Goal: Find specific page/section: Find specific page/section

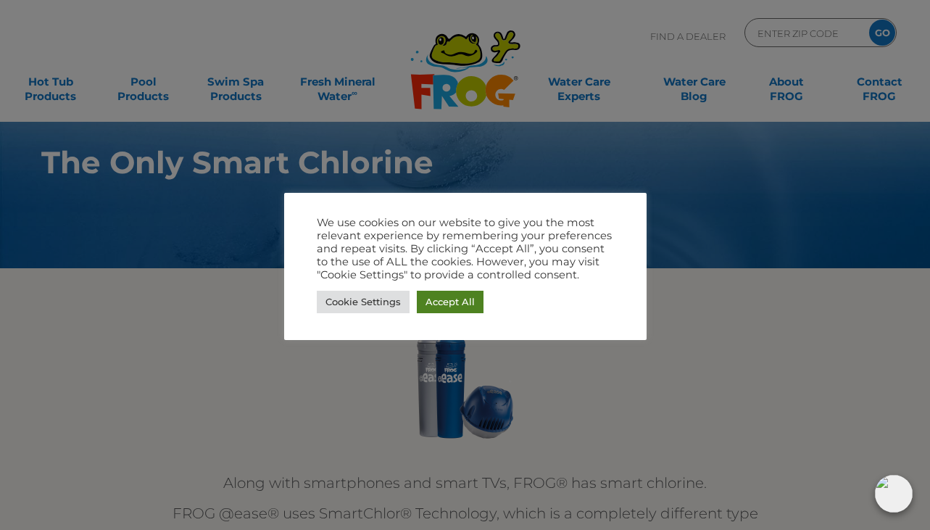
click at [436, 299] on link "Accept All" at bounding box center [450, 302] width 67 height 22
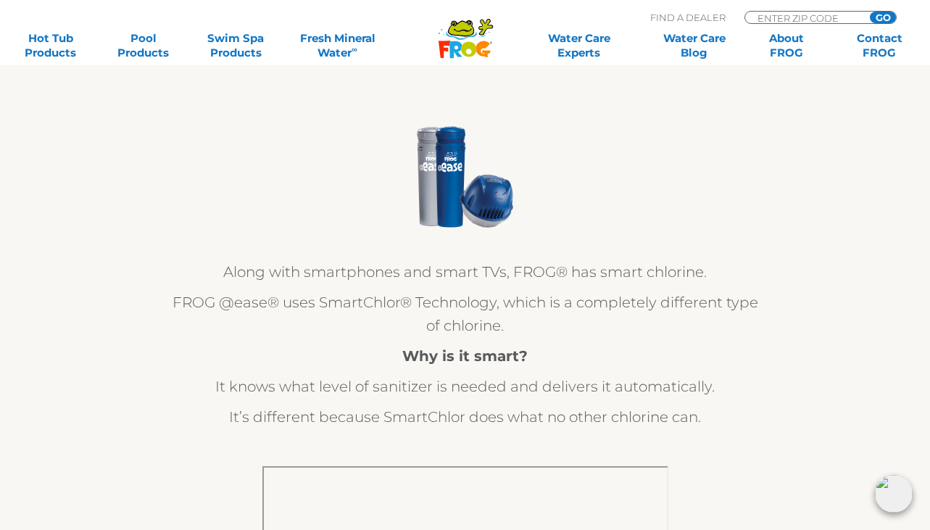
scroll to position [210, 0]
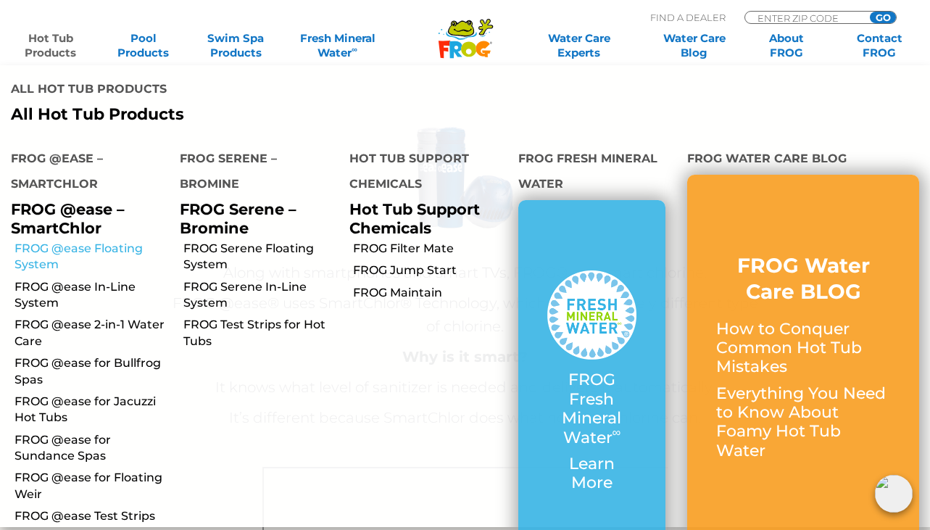
click at [86, 254] on link "FROG @ease Floating System" at bounding box center [91, 257] width 154 height 33
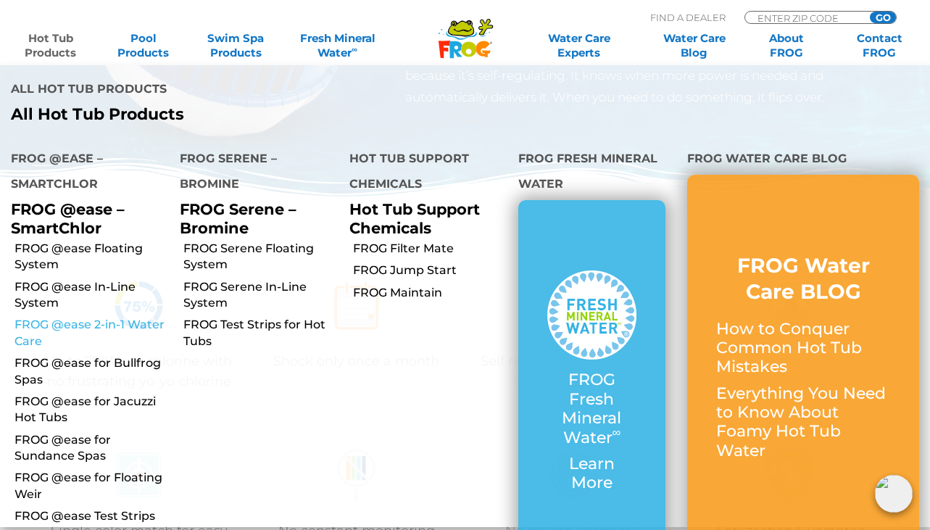
scroll to position [344, 0]
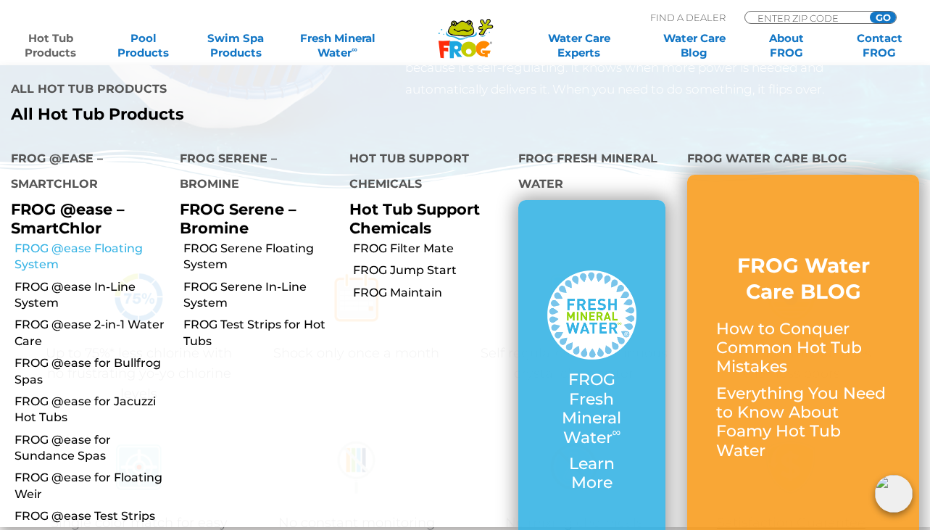
click at [64, 251] on link "FROG @ease Floating System" at bounding box center [91, 257] width 154 height 33
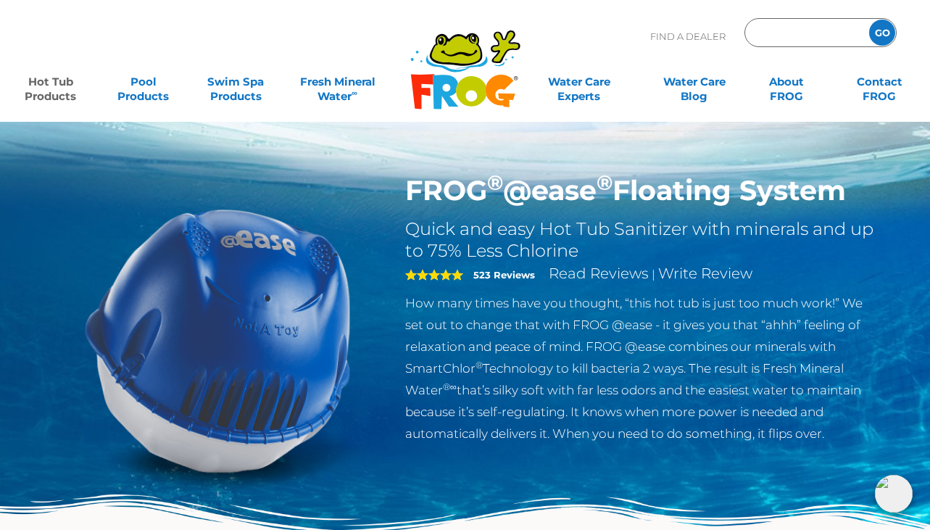
click at [762, 36] on input "Zip Code Form" at bounding box center [805, 32] width 98 height 21
type input "33576"
click at [886, 28] on input "GO" at bounding box center [882, 33] width 26 height 26
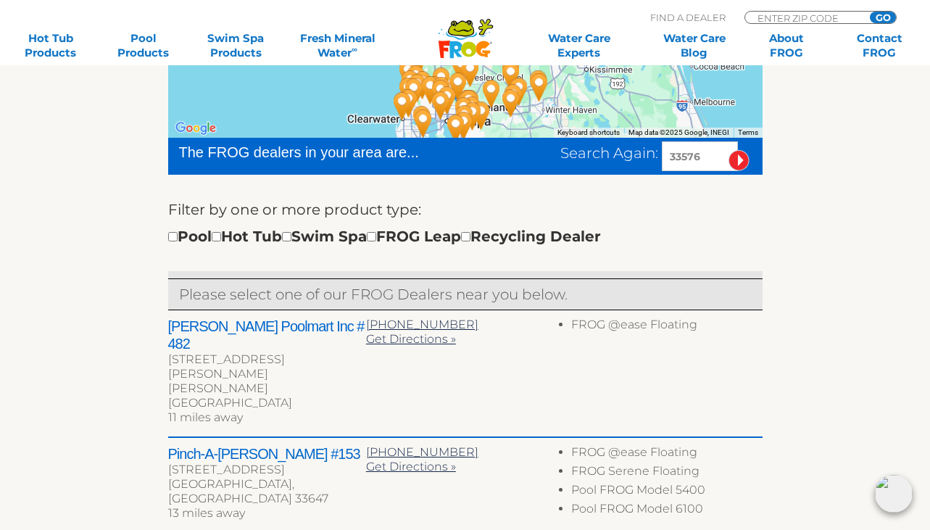
scroll to position [366, 0]
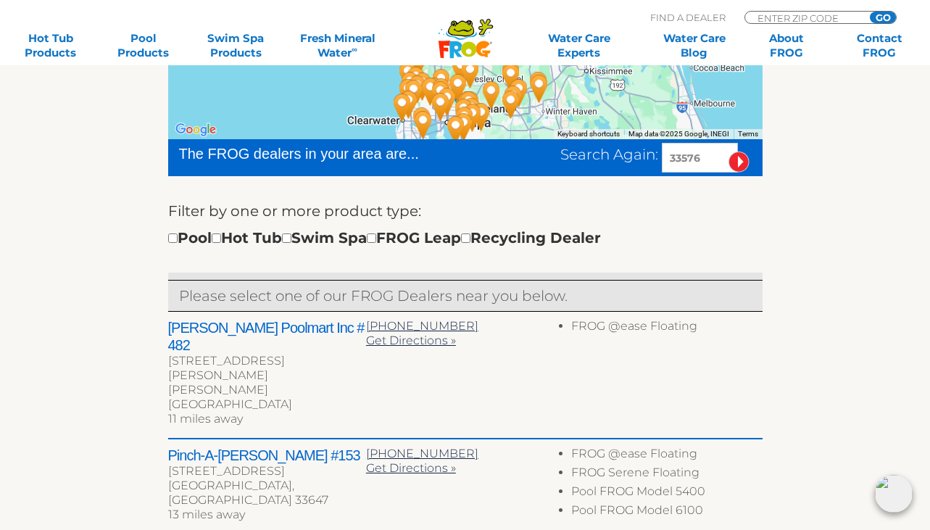
click at [309, 327] on h2 "Leslie's Poolmart Inc # 482" at bounding box center [267, 336] width 198 height 35
click at [256, 330] on h2 "Leslie's Poolmart Inc # 482" at bounding box center [267, 336] width 198 height 35
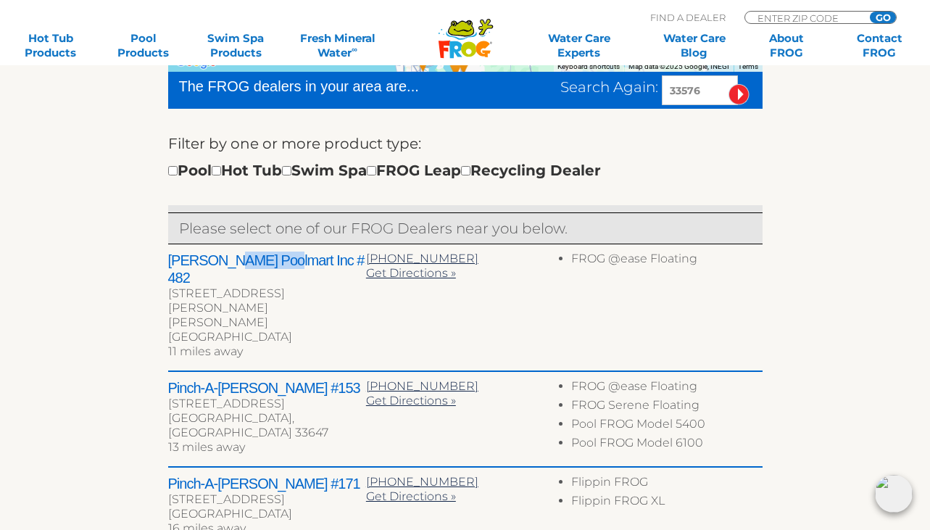
scroll to position [433, 0]
